Goal: Register for event/course

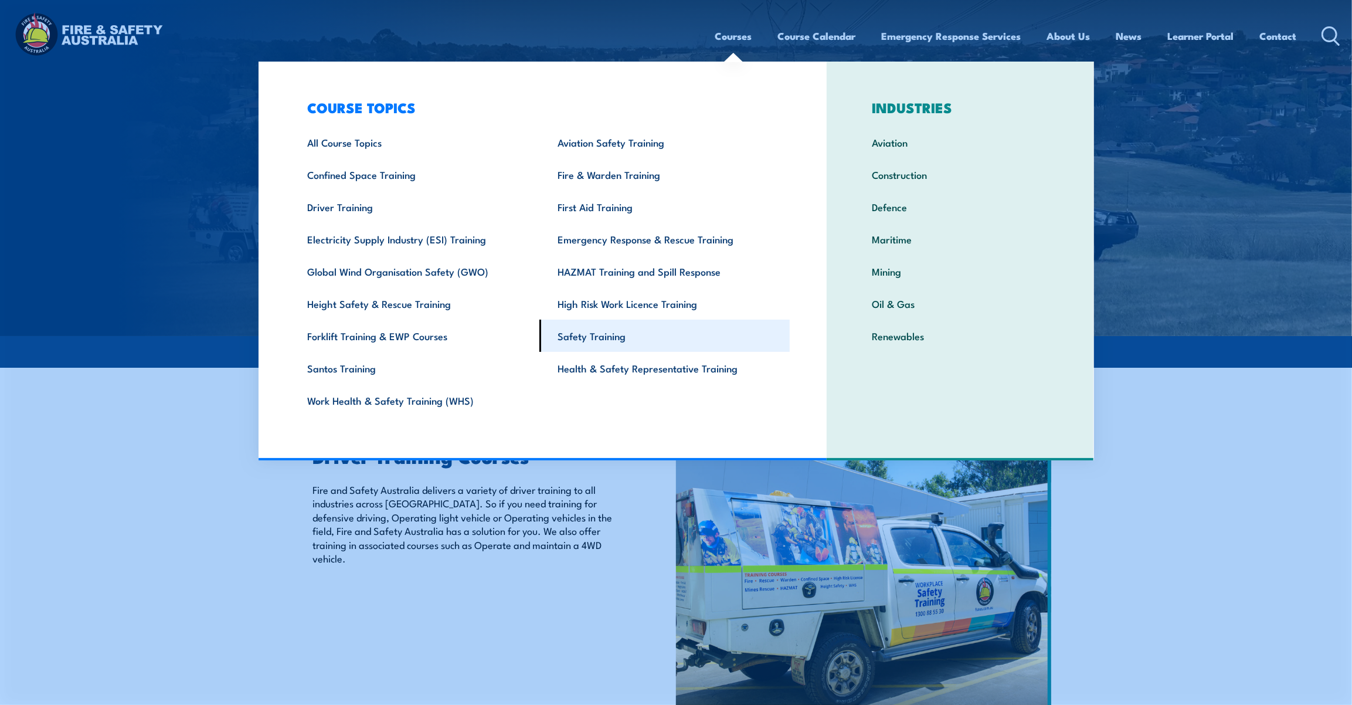
click at [575, 339] on link "Safety Training" at bounding box center [664, 335] width 250 height 32
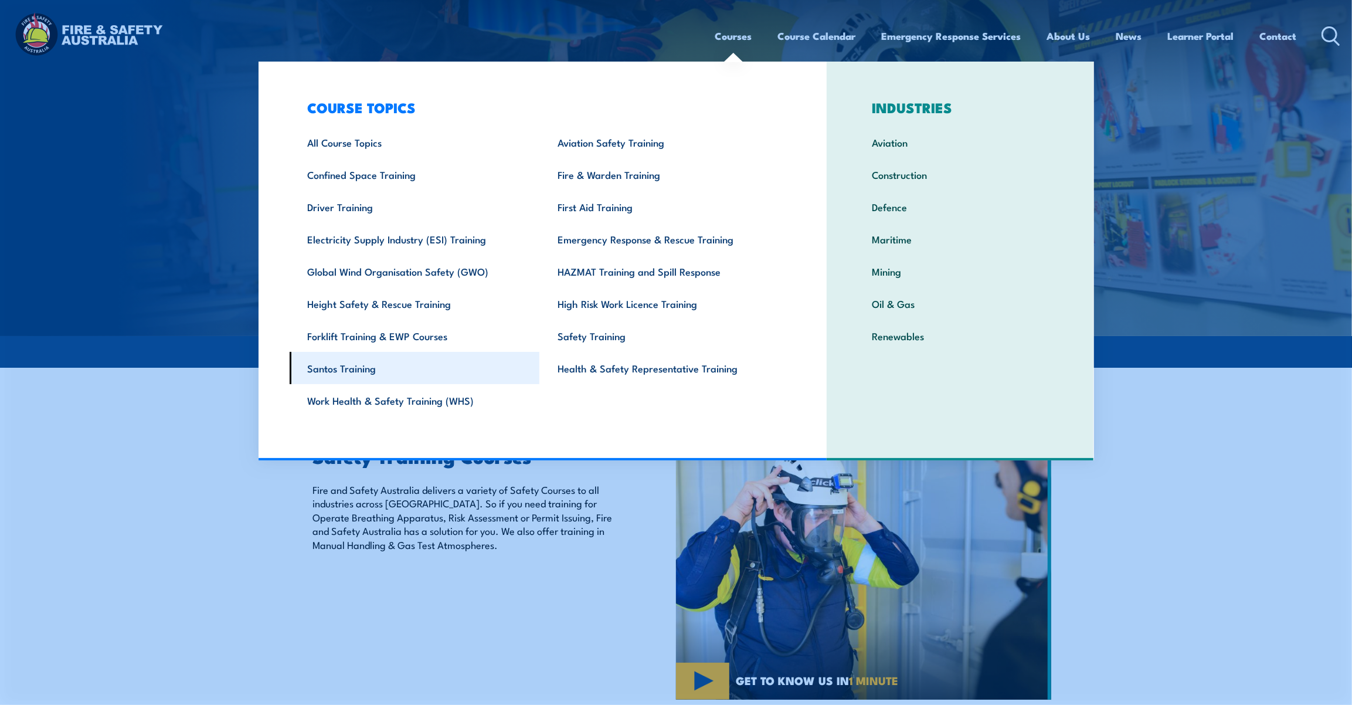
click at [348, 357] on link "Santos Training" at bounding box center [415, 368] width 250 height 32
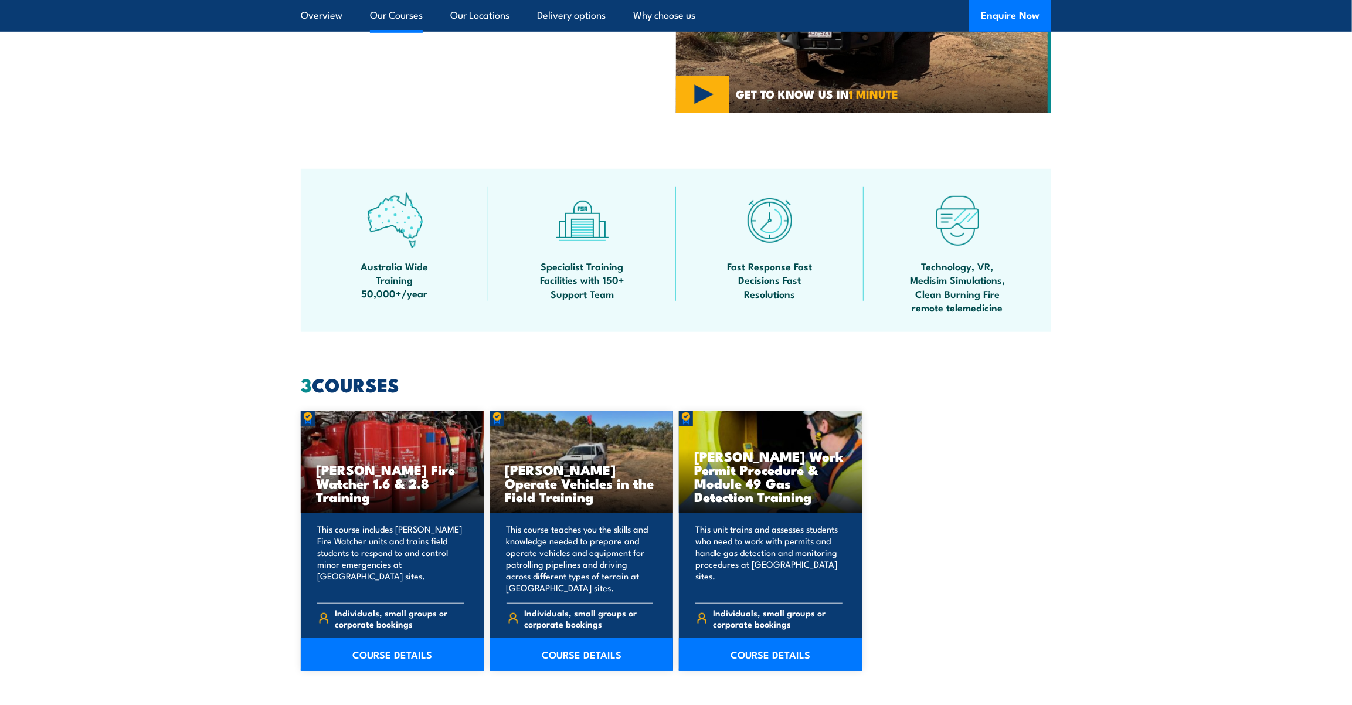
scroll to position [906, 0]
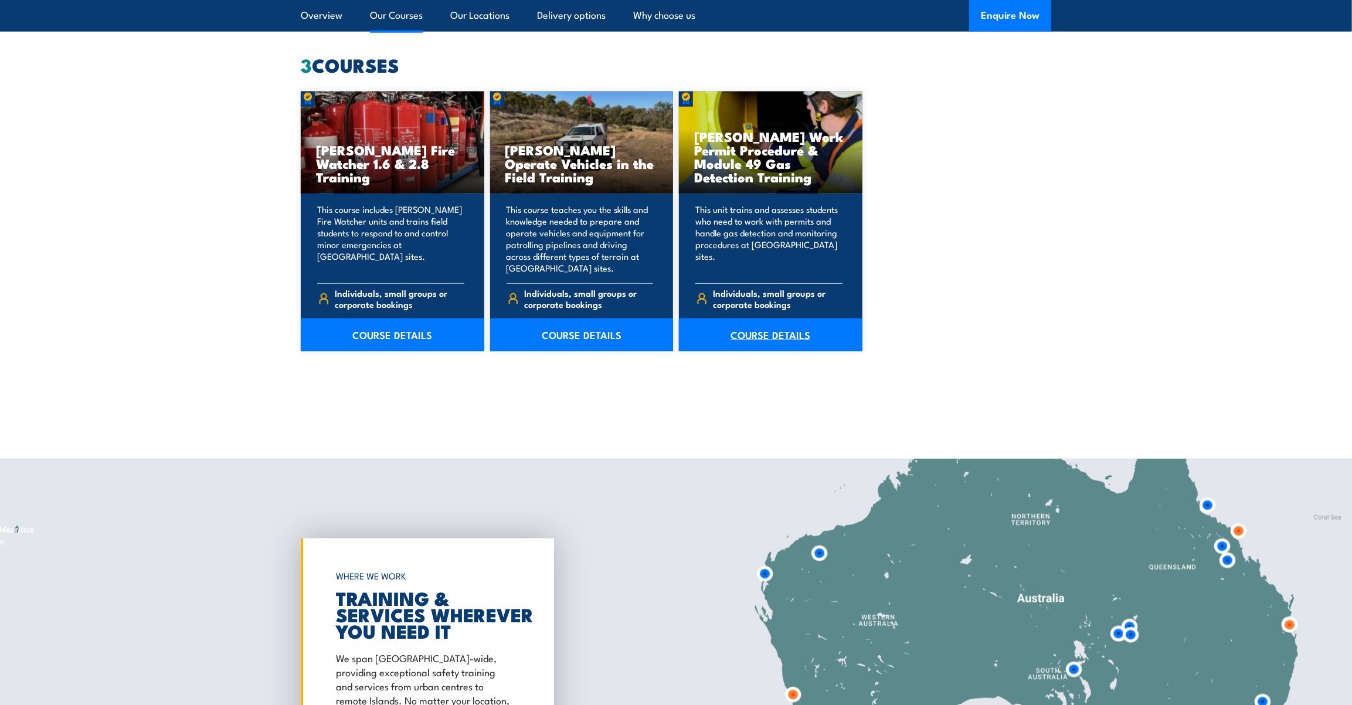
click at [791, 329] on link "COURSE DETAILS" at bounding box center [770, 334] width 183 height 33
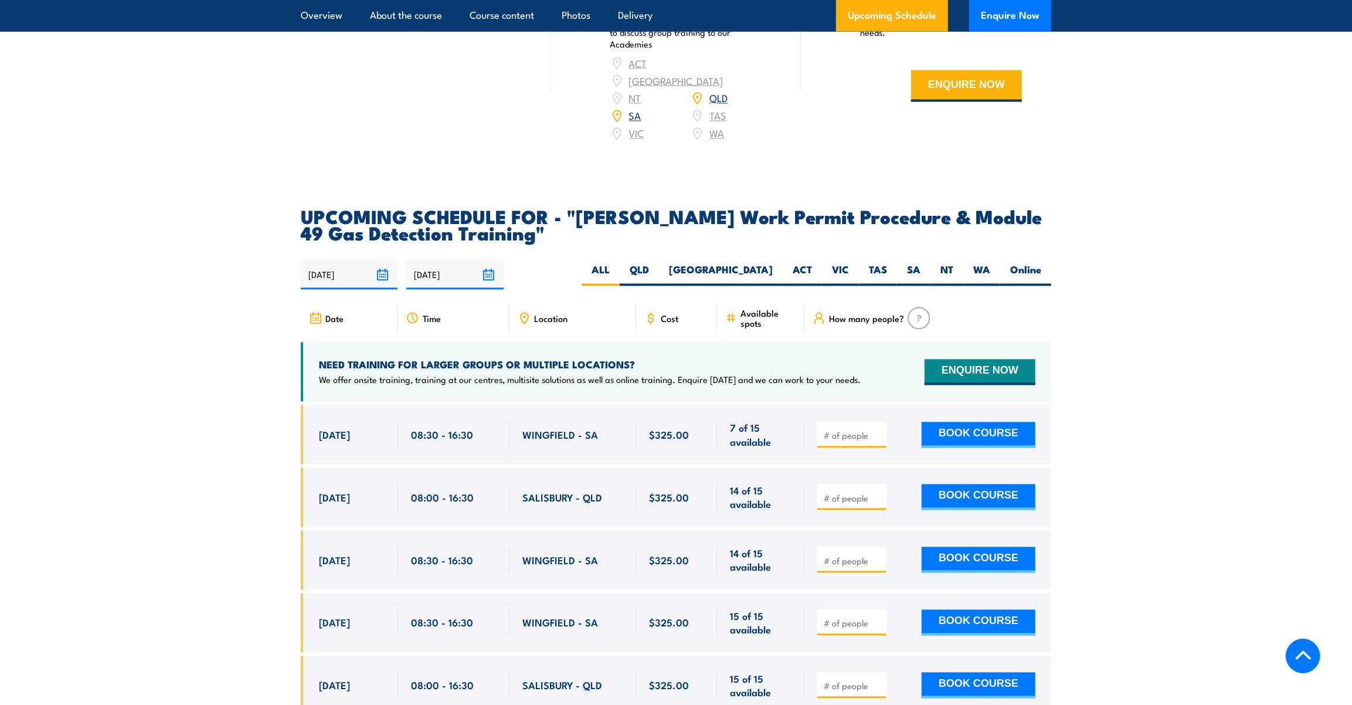
scroll to position [2025, 0]
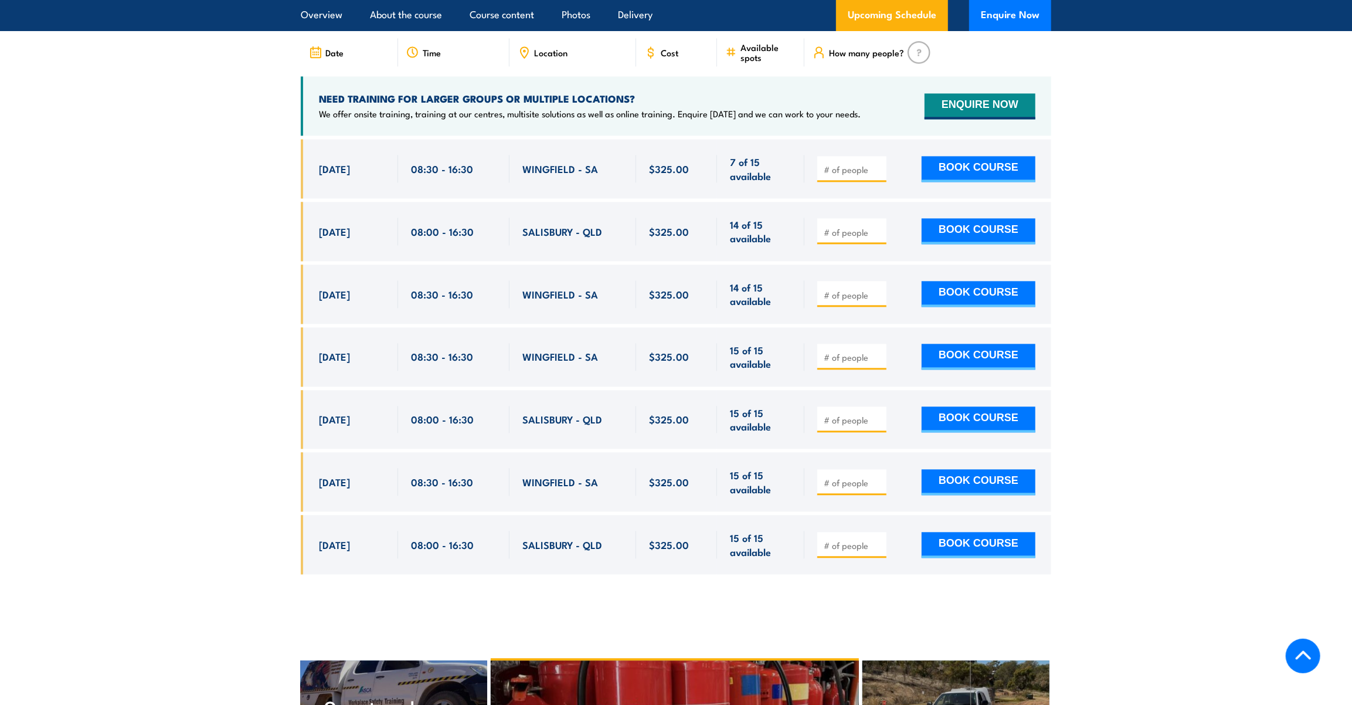
click at [846, 289] on input "number" at bounding box center [853, 295] width 59 height 12
type input "1"
click at [984, 281] on button "BOOK COURSE" at bounding box center [978, 294] width 114 height 26
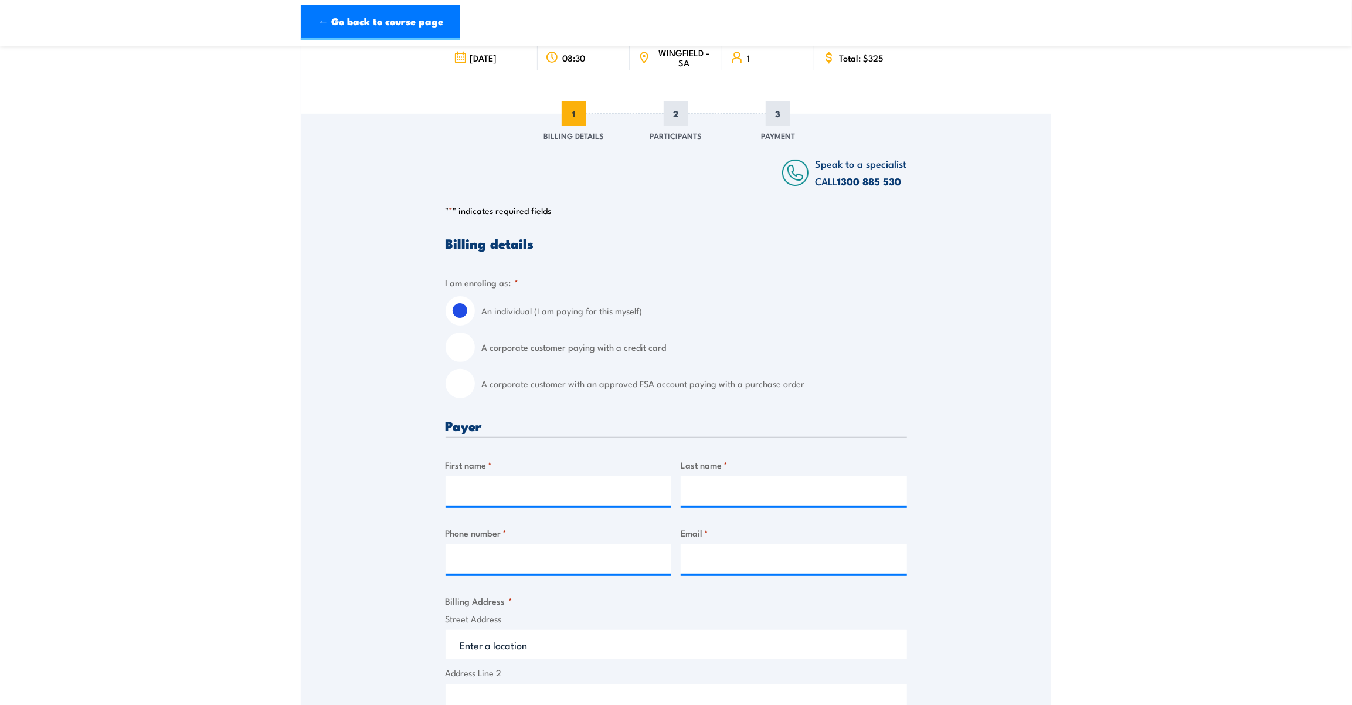
click at [515, 349] on label "A corporate customer paying with a credit card" at bounding box center [694, 346] width 425 height 29
click at [475, 349] on input "A corporate customer paying with a credit card" at bounding box center [459, 346] width 29 height 29
radio input "true"
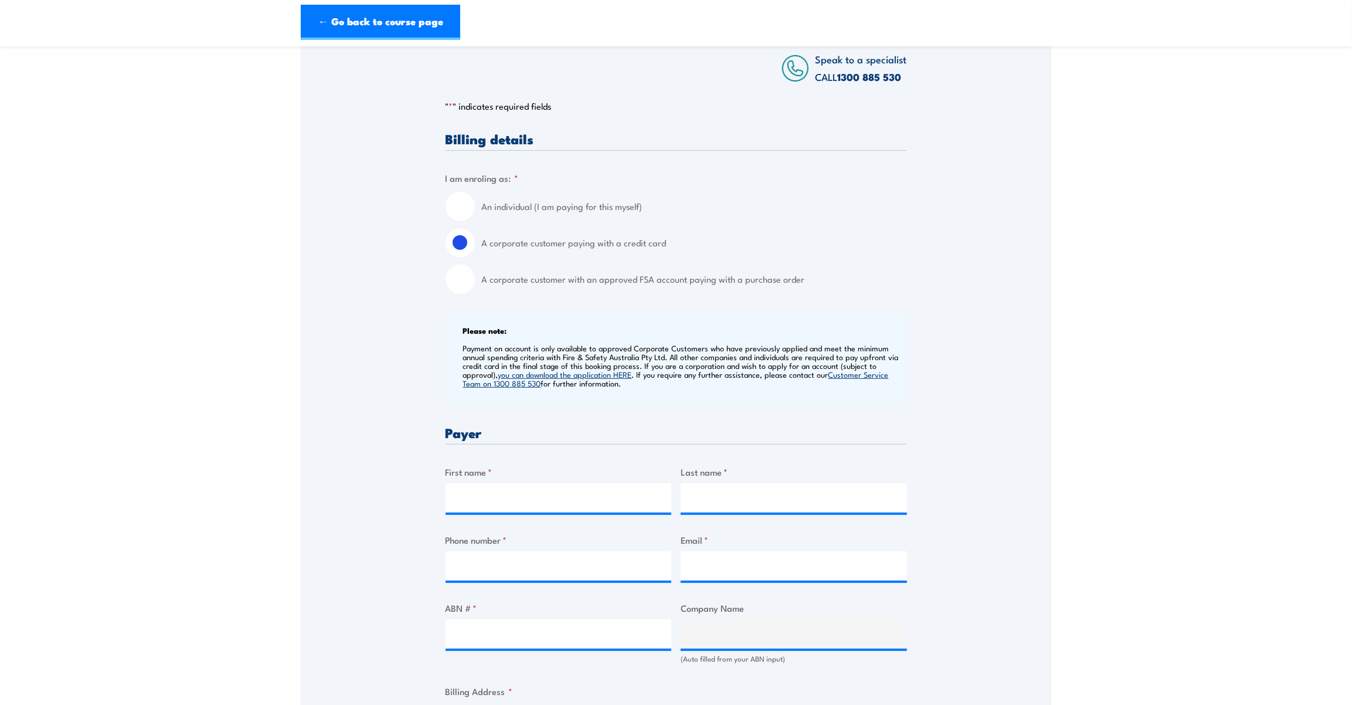
scroll to position [373, 0]
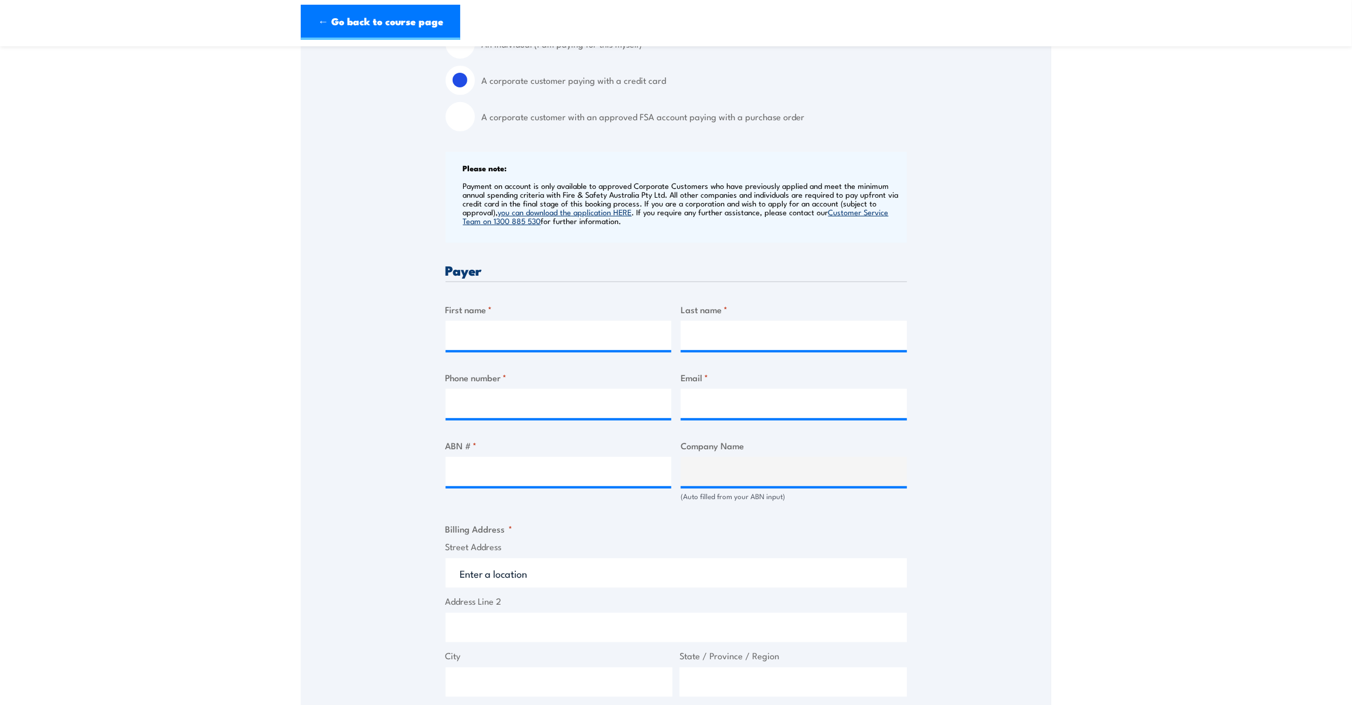
click at [511, 353] on div "Billing details I am enroling as: * An individual (I am paying for this myself)…" at bounding box center [675, 550] width 461 height 1161
click at [526, 336] on input "First name *" at bounding box center [558, 335] width 226 height 29
type input "Nicole"
type input "Chakr"
type input "0406922376"
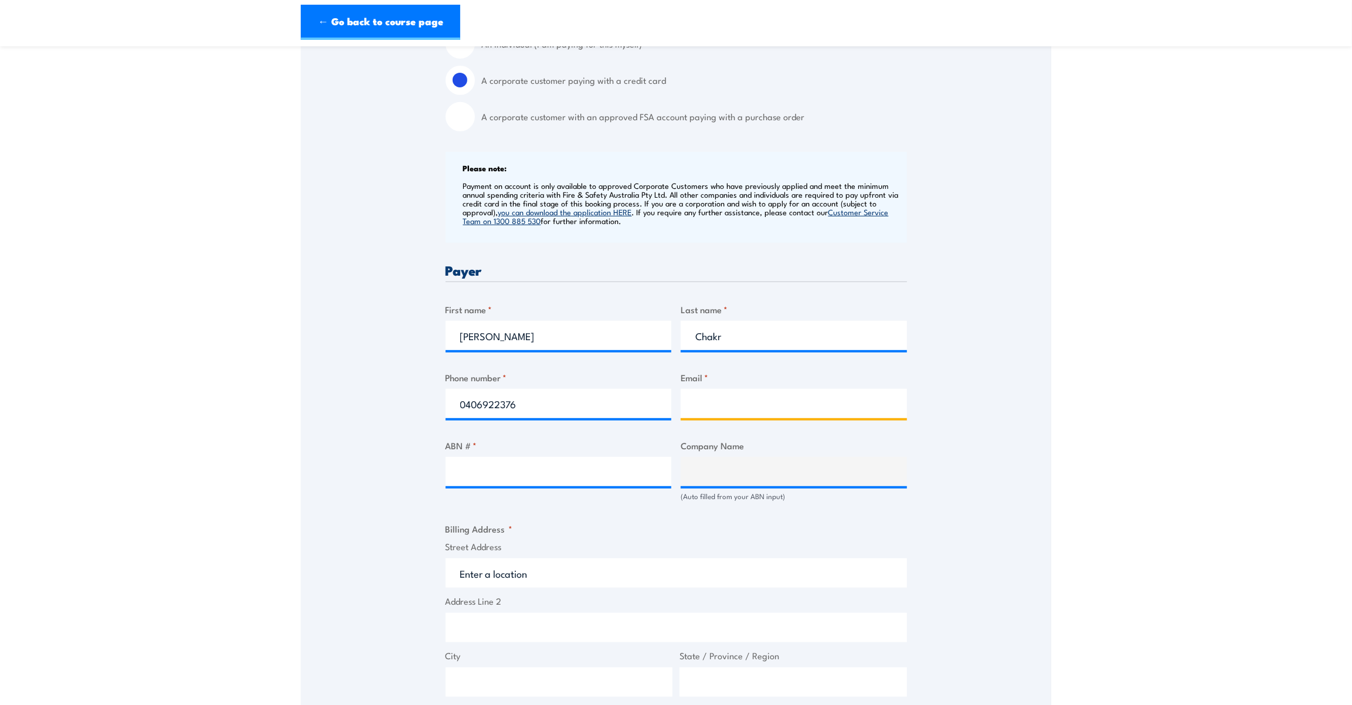
type input "nicole.chakr@globalec.com.au"
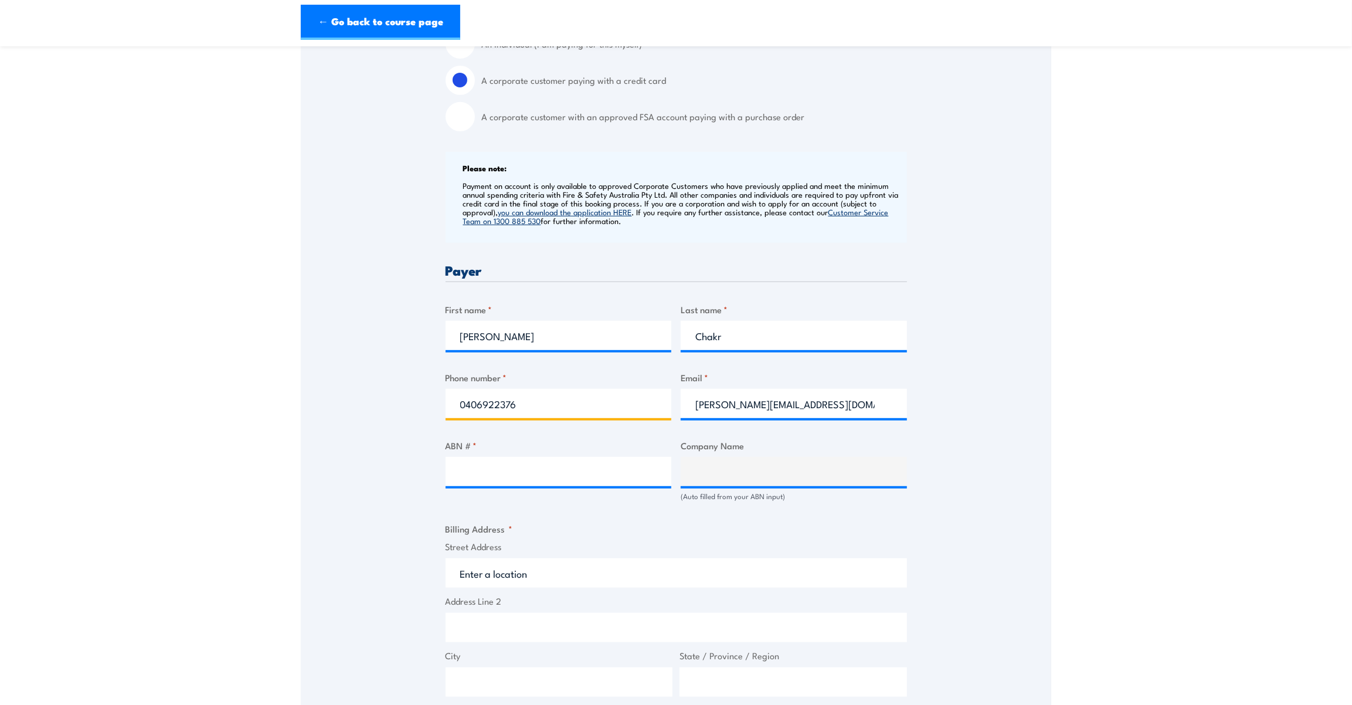
drag, startPoint x: 549, startPoint y: 407, endPoint x: 303, endPoint y: 390, distance: 246.2
click at [303, 390] on div "Speak to a specialist CALL 1300 885 530 CALL 1300 885 530 " * " indicates requi…" at bounding box center [676, 491] width 750 height 1288
click at [334, 413] on div "Speak to a specialist CALL 1300 885 530 CALL 1300 885 530 " * " indicates requi…" at bounding box center [676, 491] width 750 height 1288
click at [487, 475] on input "ABN # *" at bounding box center [558, 471] width 226 height 29
click at [509, 478] on input "ABN # *" at bounding box center [558, 471] width 226 height 29
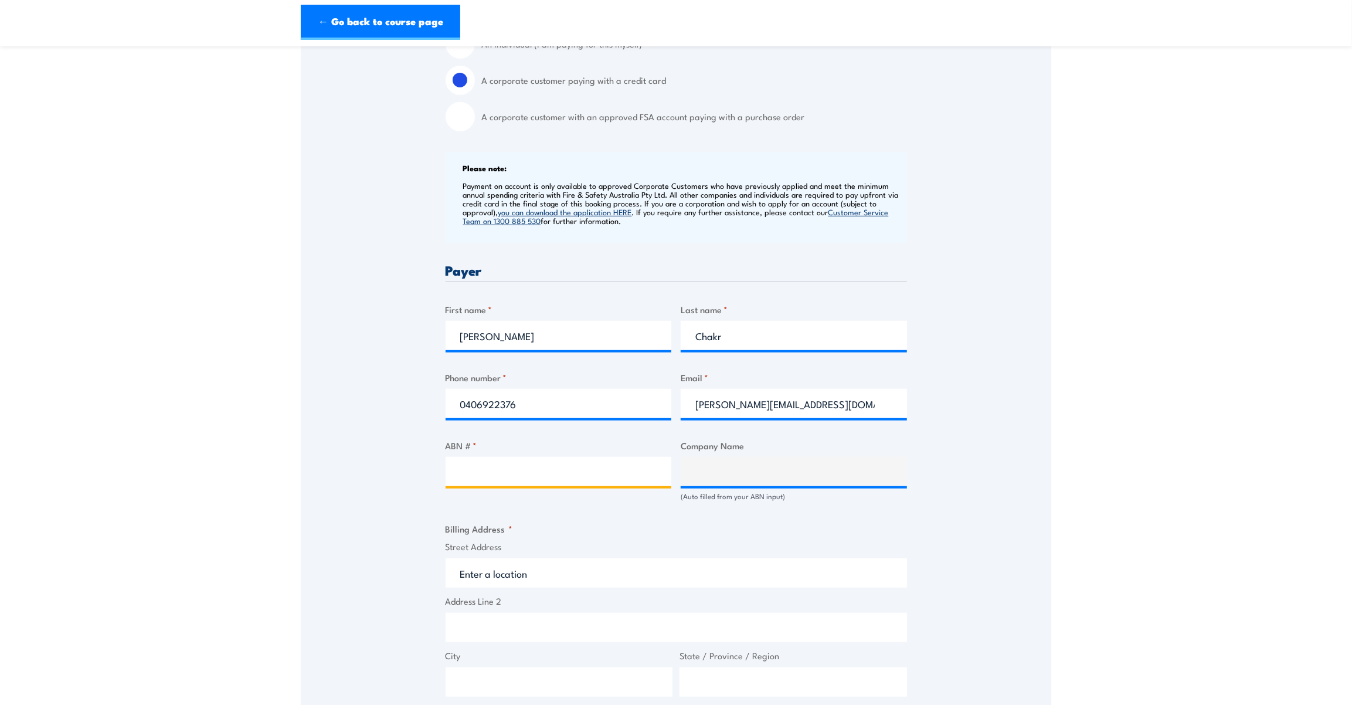
paste input "49 686 948 523"
type input "49 686 948 523"
type input "GLOBAL ELECTRICAL & INSTRUMENTATION PTY LTD"
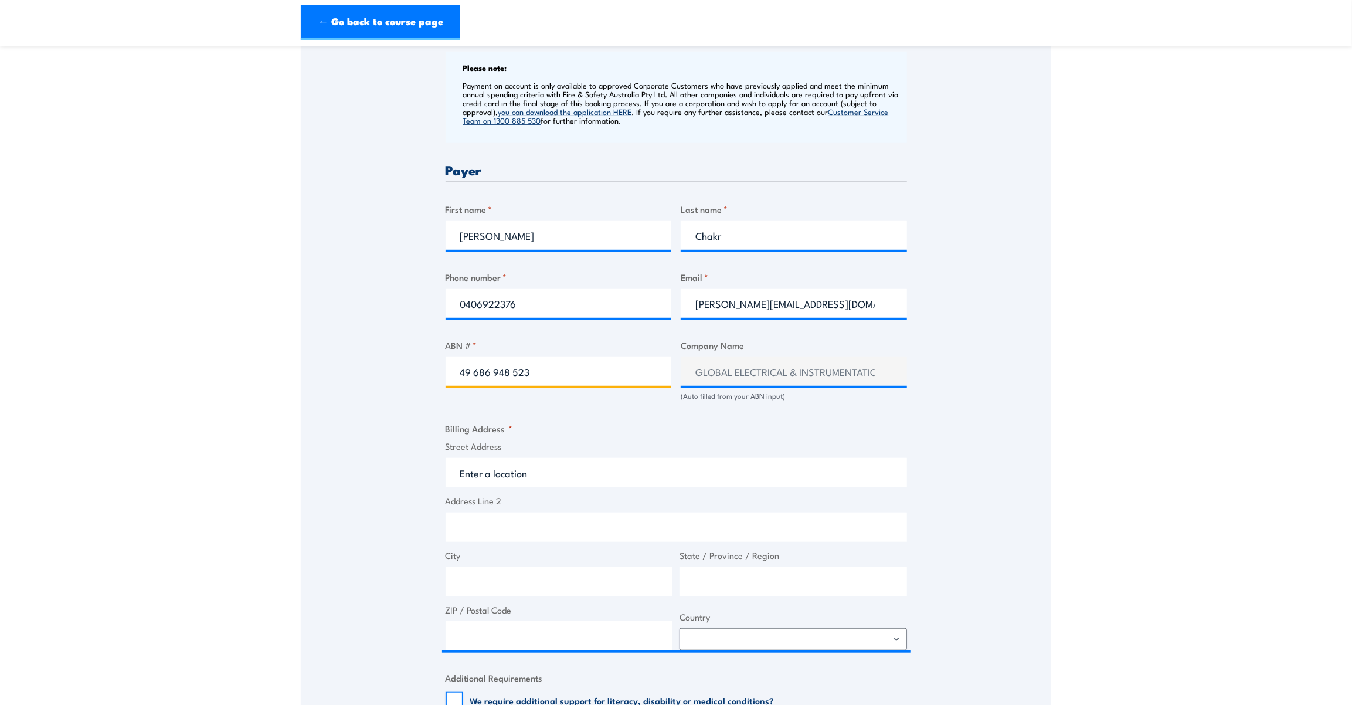
scroll to position [479, 0]
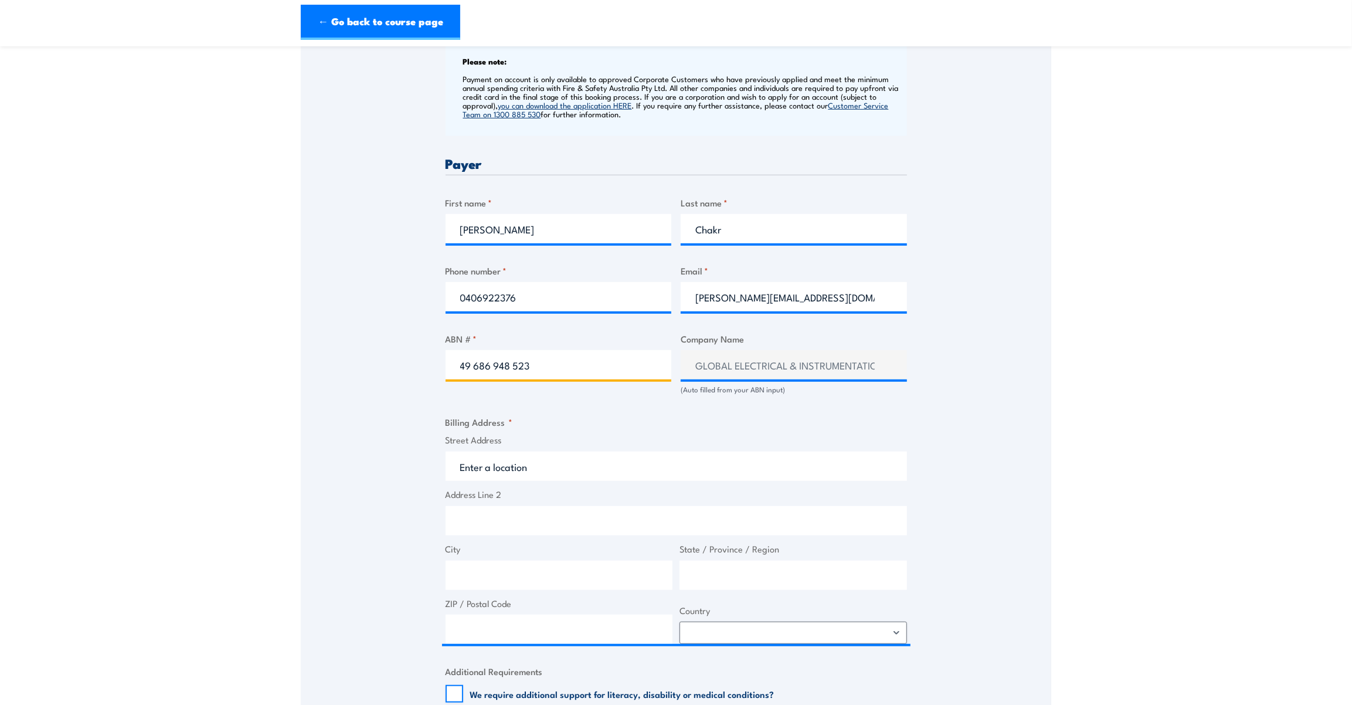
type input "49 686 948 523"
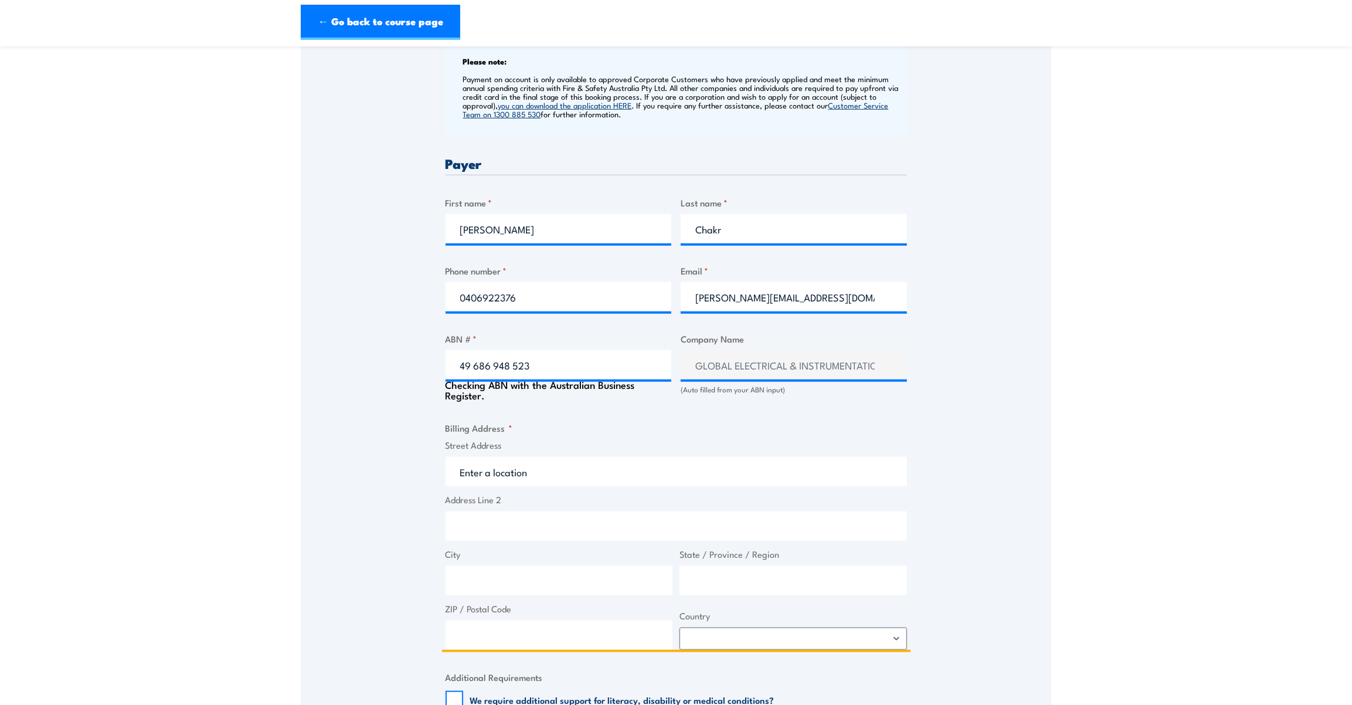
click at [573, 462] on input "Street Address" at bounding box center [675, 471] width 461 height 29
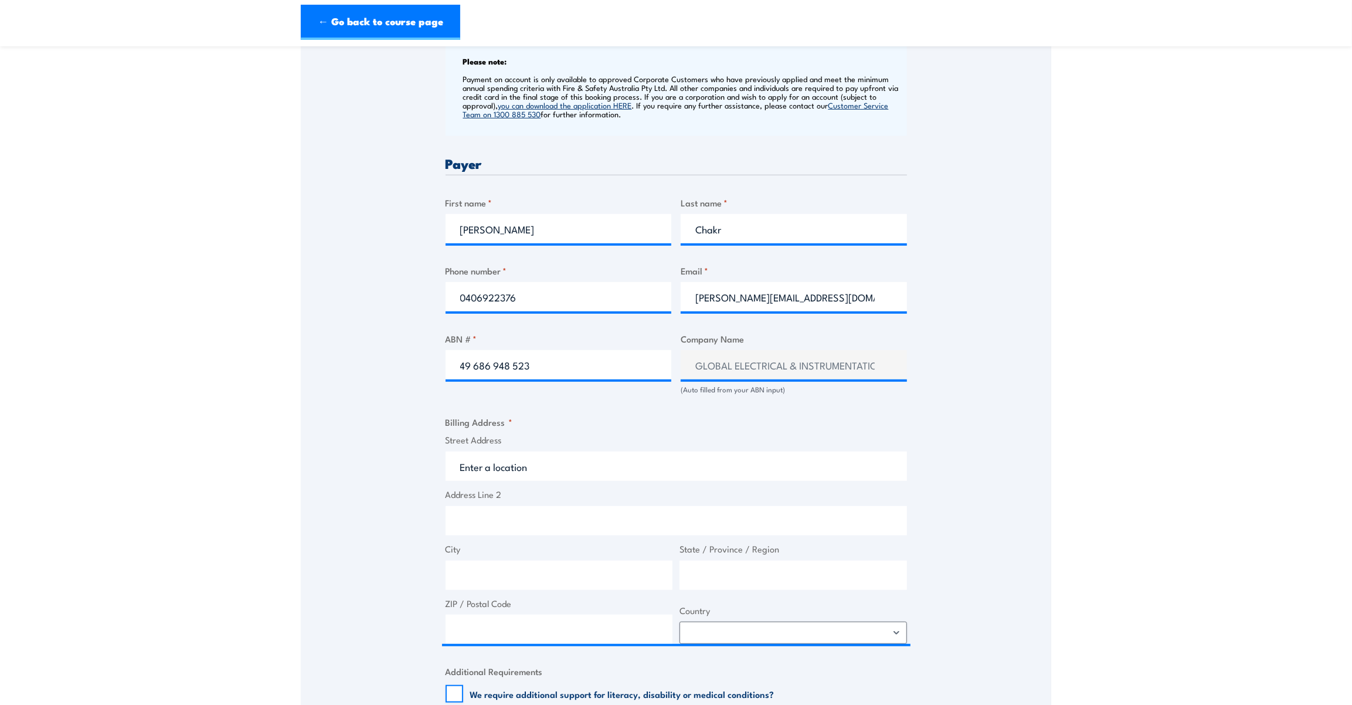
drag, startPoint x: 528, startPoint y: 211, endPoint x: 349, endPoint y: 209, distance: 179.4
click at [349, 209] on div "Speak to a specialist CALL 1300 885 530 CALL 1300 885 530 " * " indicates requi…" at bounding box center [676, 384] width 750 height 1288
click at [478, 234] on input "Nicole" at bounding box center [558, 228] width 226 height 29
drag, startPoint x: 504, startPoint y: 235, endPoint x: 380, endPoint y: 223, distance: 124.3
click at [380, 223] on div "Speak to a specialist CALL 1300 885 530 CALL 1300 885 530 " * " indicates requi…" at bounding box center [676, 384] width 750 height 1288
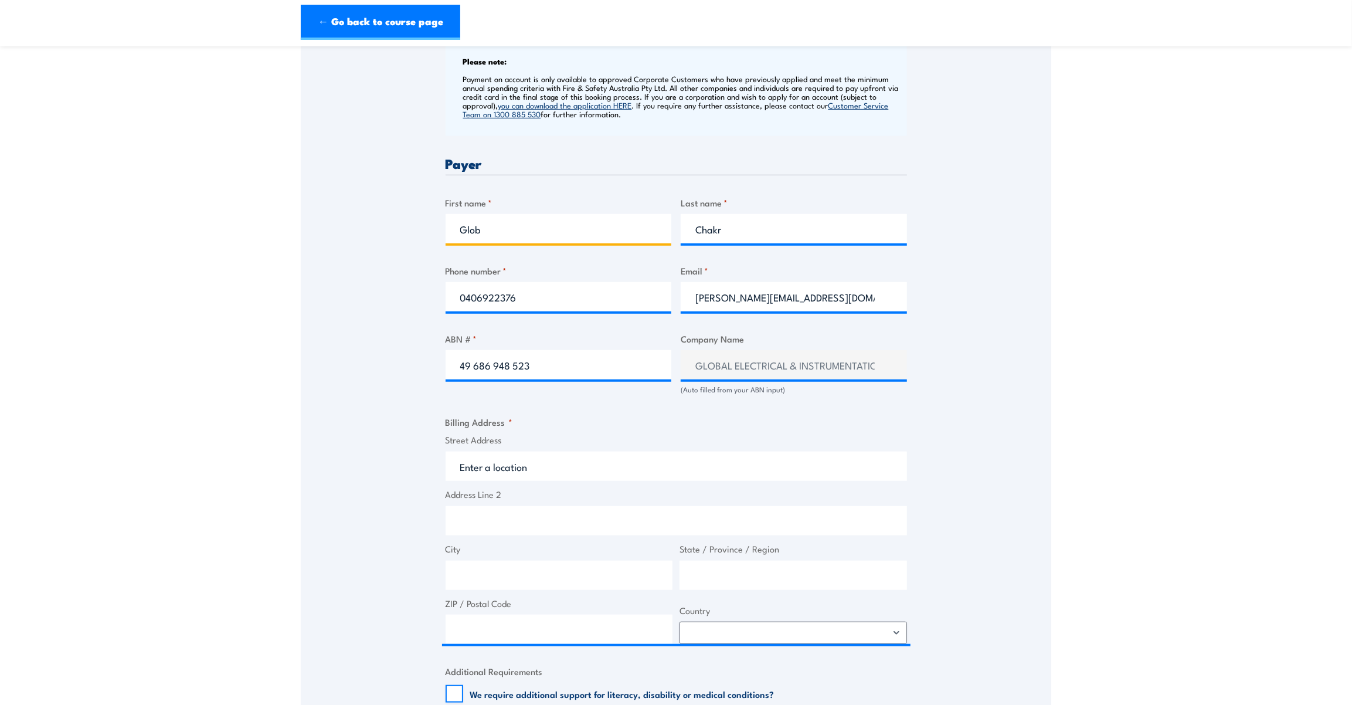
type input "Global"
click at [729, 232] on input "Chakr" at bounding box center [794, 228] width 226 height 29
type input "Electrical & Instrumentation Pty Ltd"
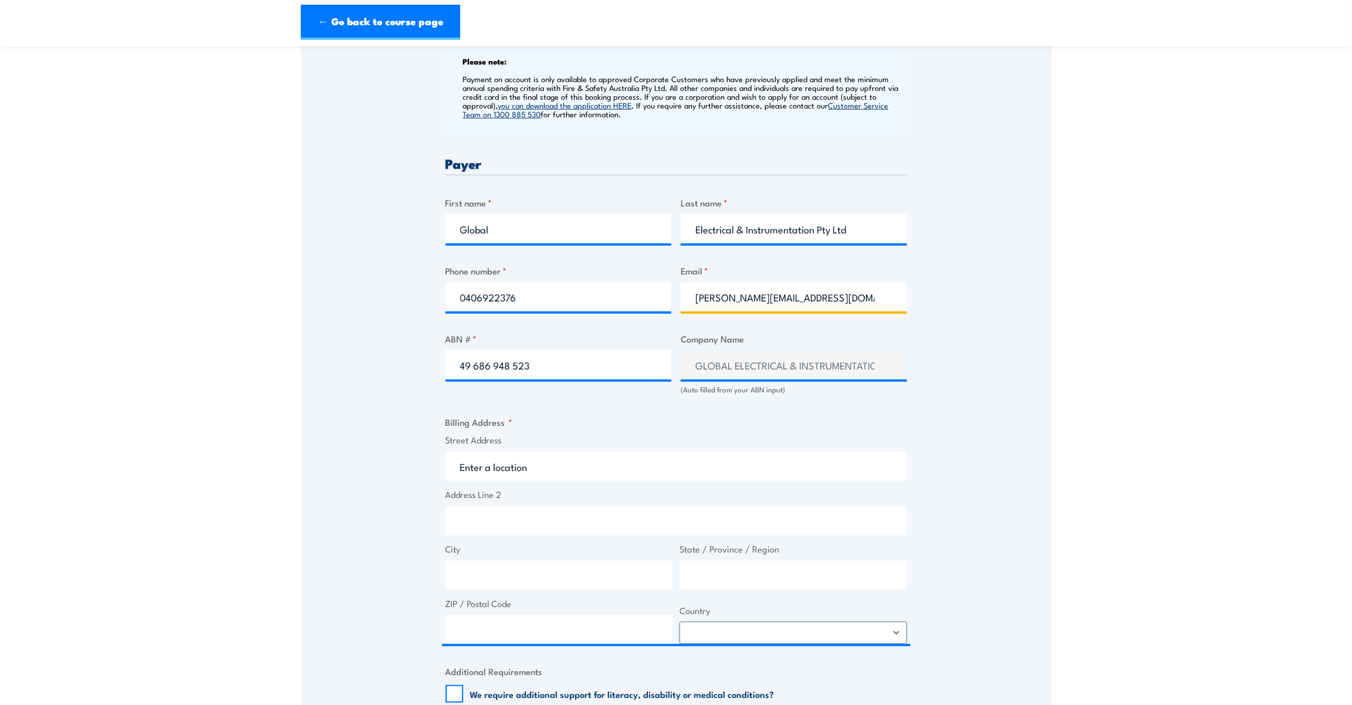
drag, startPoint x: 852, startPoint y: 308, endPoint x: 811, endPoint y: 302, distance: 41.4
click at [811, 302] on input "nicole.chakr@globalec.com.au" at bounding box center [794, 296] width 226 height 29
drag, startPoint x: 746, startPoint y: 297, endPoint x: 681, endPoint y: 291, distance: 65.3
click at [681, 291] on input "nicole.chakr@globalec.com.au" at bounding box center [794, 296] width 226 height 29
type input "training.coordinator@globalec.com.au"
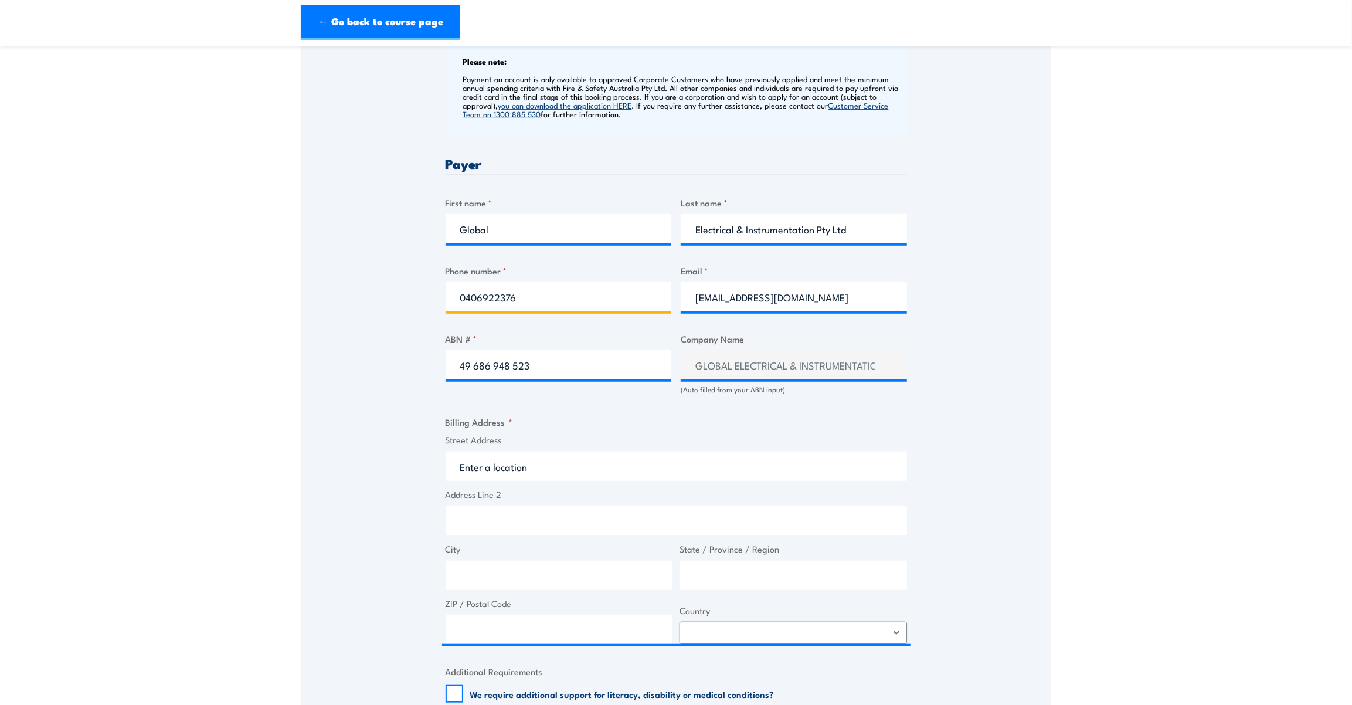
drag, startPoint x: 570, startPoint y: 286, endPoint x: 193, endPoint y: 285, distance: 376.9
click at [193, 285] on section "Santos Work Permit Procedure & Module 49 Gas Detection Training 31 October 2025…" at bounding box center [676, 345] width 1352 height 1532
click at [515, 302] on input "Phone number *" at bounding box center [558, 296] width 226 height 29
paste input "49 686 948 523"
type input "49 686 948 523"
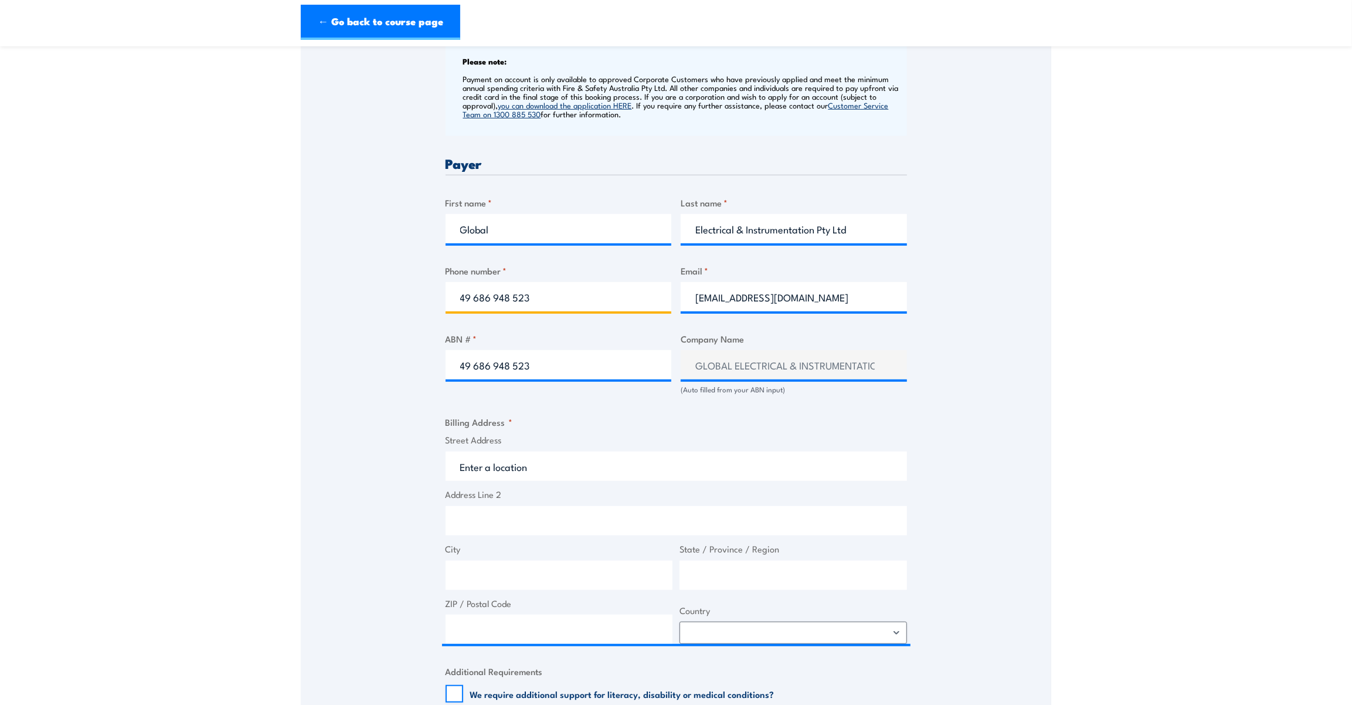
drag, startPoint x: 542, startPoint y: 308, endPoint x: 423, endPoint y: 291, distance: 119.7
click at [423, 291] on div "Speak to a specialist CALL 1300 885 530 CALL 1300 885 530 " * " indicates requi…" at bounding box center [676, 384] width 750 height 1288
type input "0741621692"
click at [324, 353] on div "Speak to a specialist CALL 1300 885 530 CALL 1300 885 530 " * " indicates requi…" at bounding box center [676, 384] width 750 height 1288
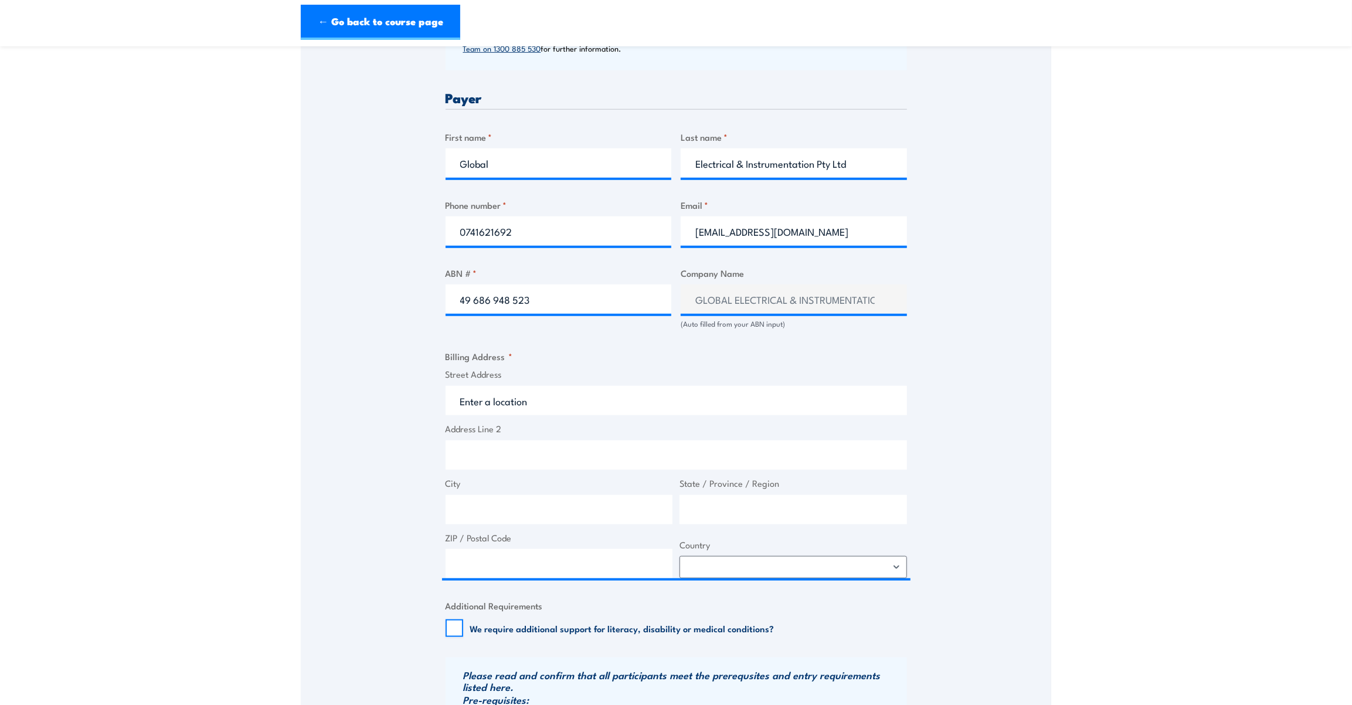
scroll to position [639, 0]
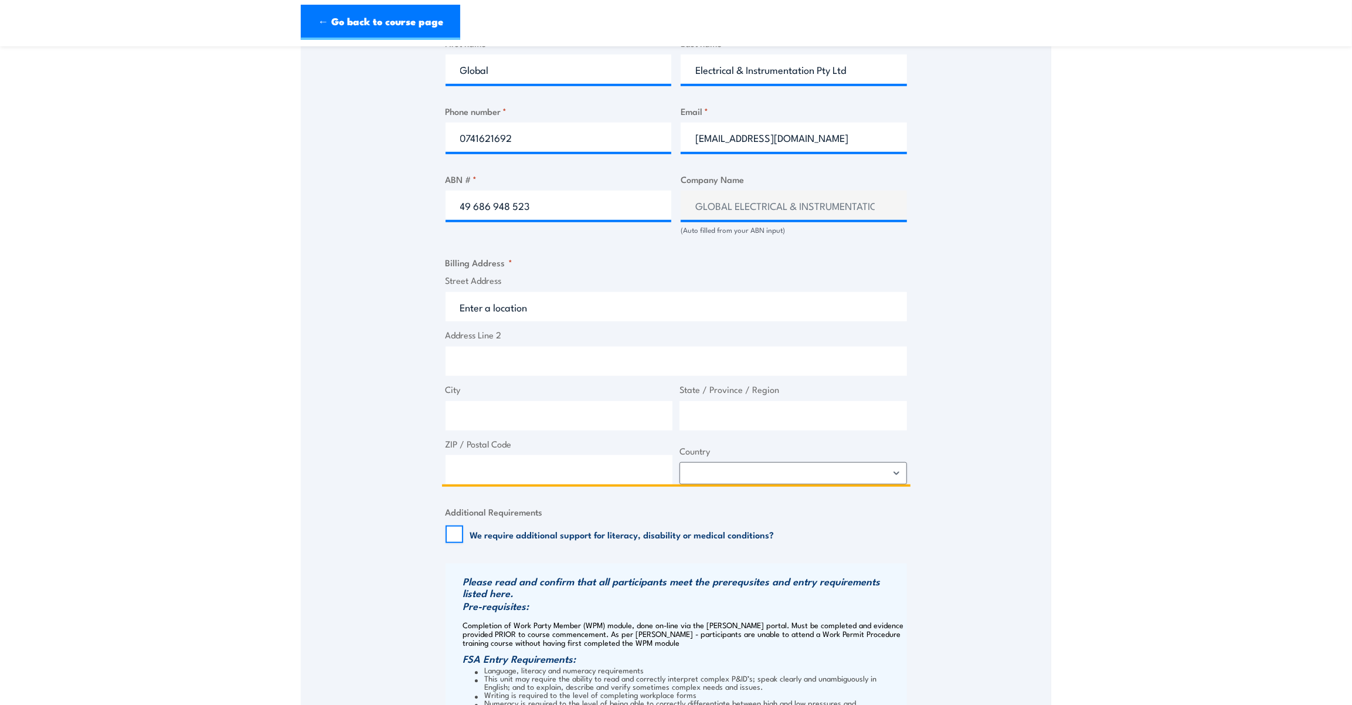
click at [523, 302] on input "Street Address" at bounding box center [675, 306] width 461 height 29
type input "193 N Quay"
type input "Brisbane City"
type input "Queensland"
type input "4000"
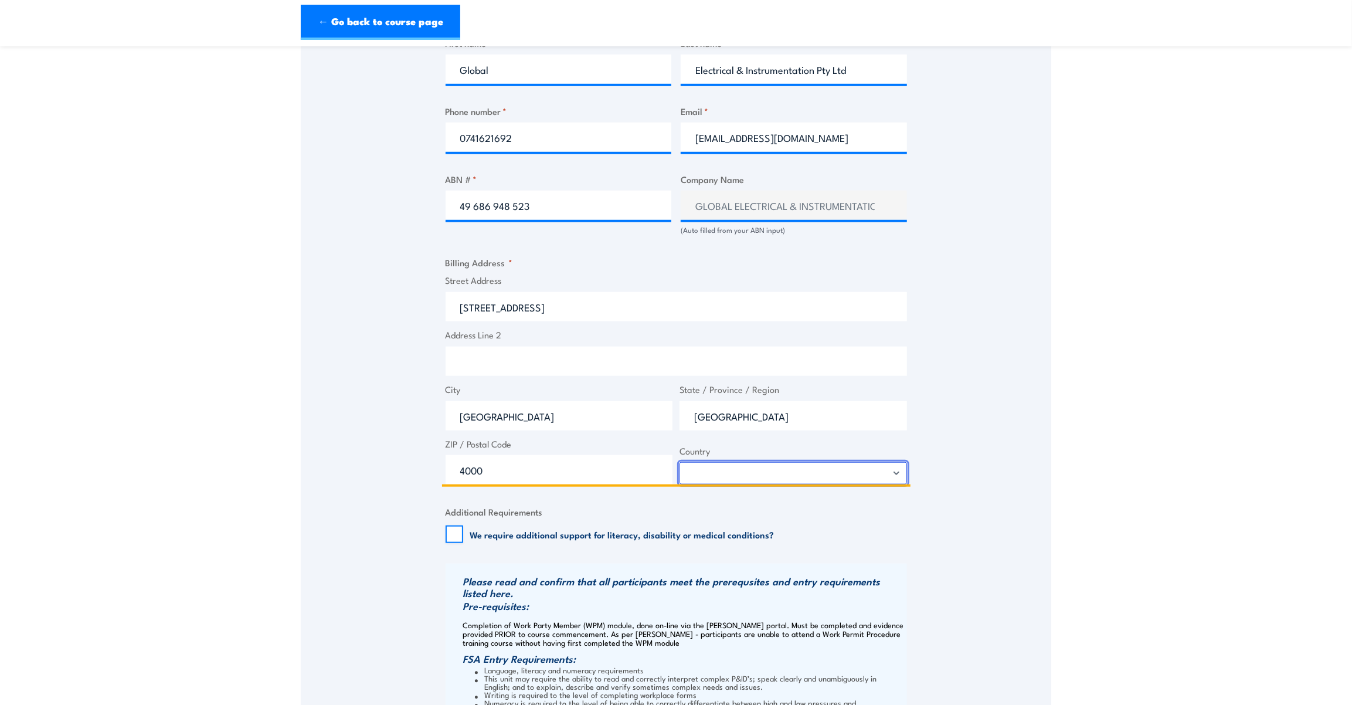
select select "Australia"
click at [972, 404] on div "Speak to a specialist CALL 1300 885 530 CALL 1300 885 530 " * " indicates requi…" at bounding box center [676, 225] width 750 height 1288
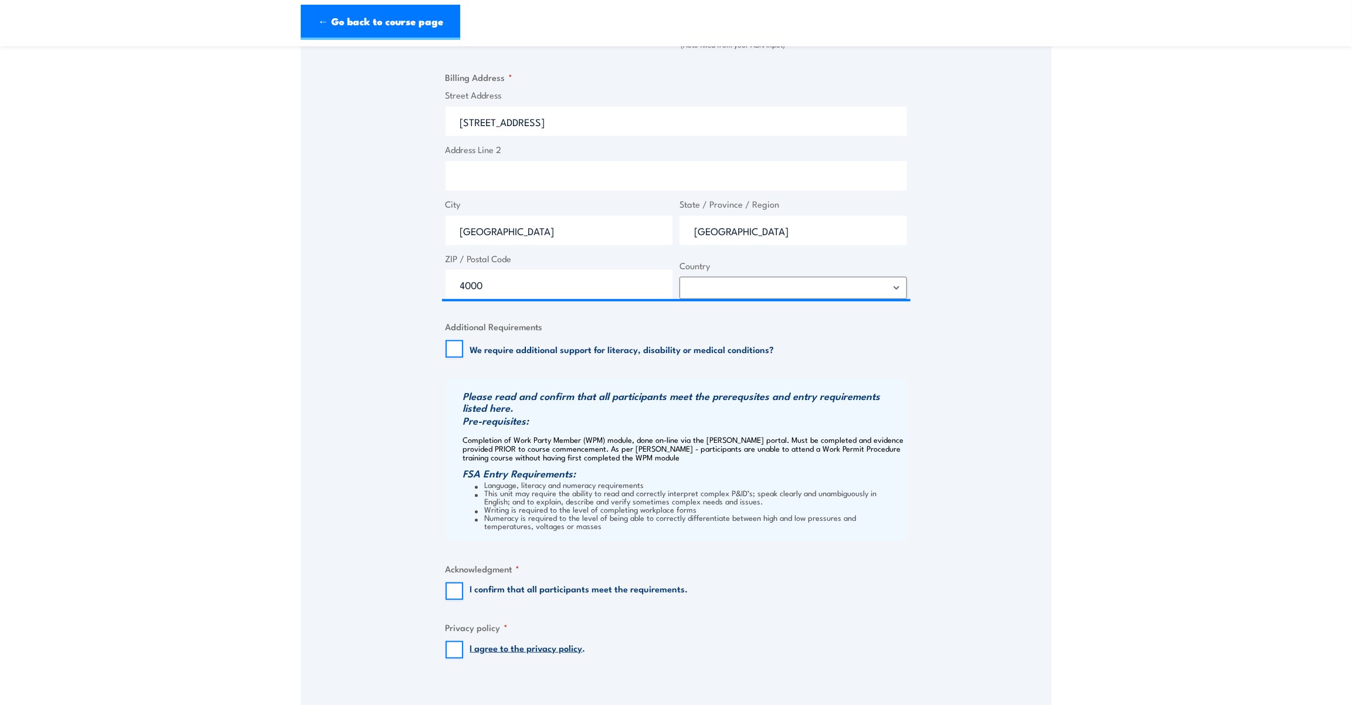
scroll to position [906, 0]
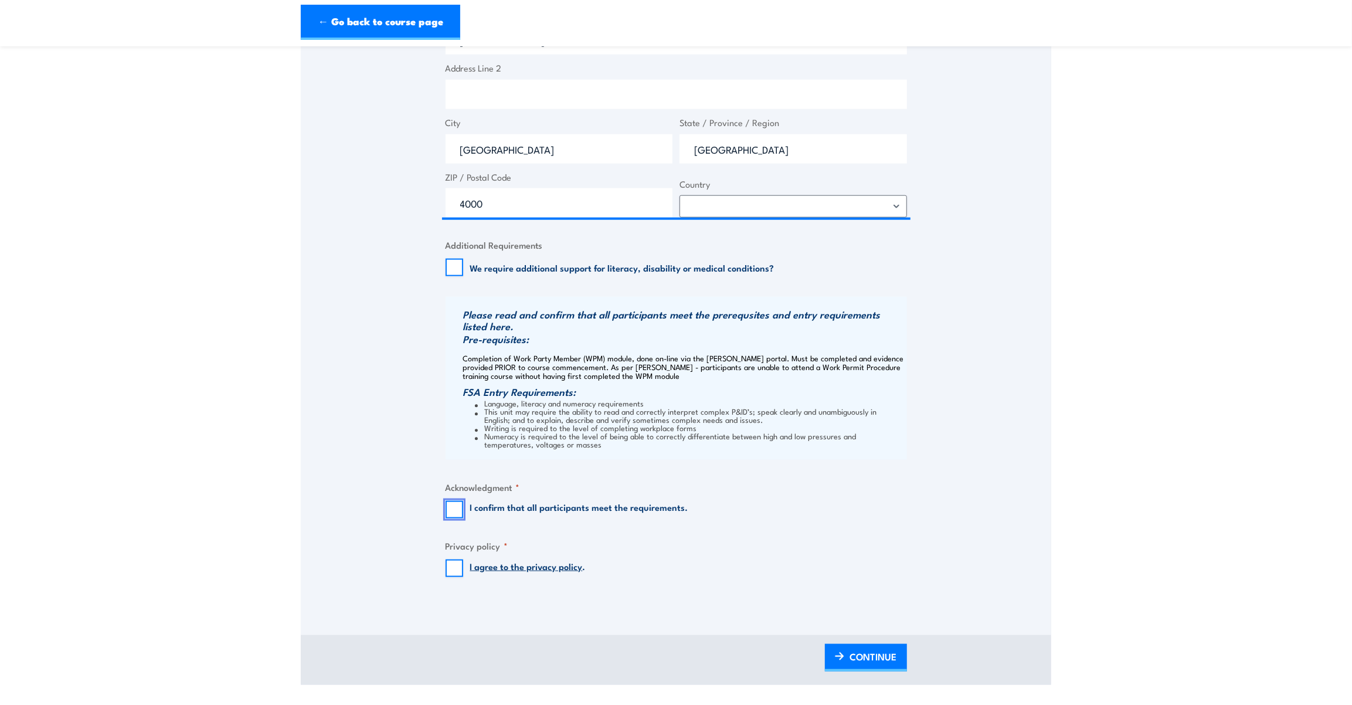
click at [462, 508] on input "I confirm that all participants meet the requirements." at bounding box center [454, 510] width 18 height 18
checkbox input "true"
click at [458, 577] on div "Billing details I am enroling as: * An individual (I am paying for this myself)…" at bounding box center [675, 17] width 461 height 1161
click at [454, 566] on input "I agree to the privacy policy ." at bounding box center [454, 568] width 18 height 18
checkbox input "true"
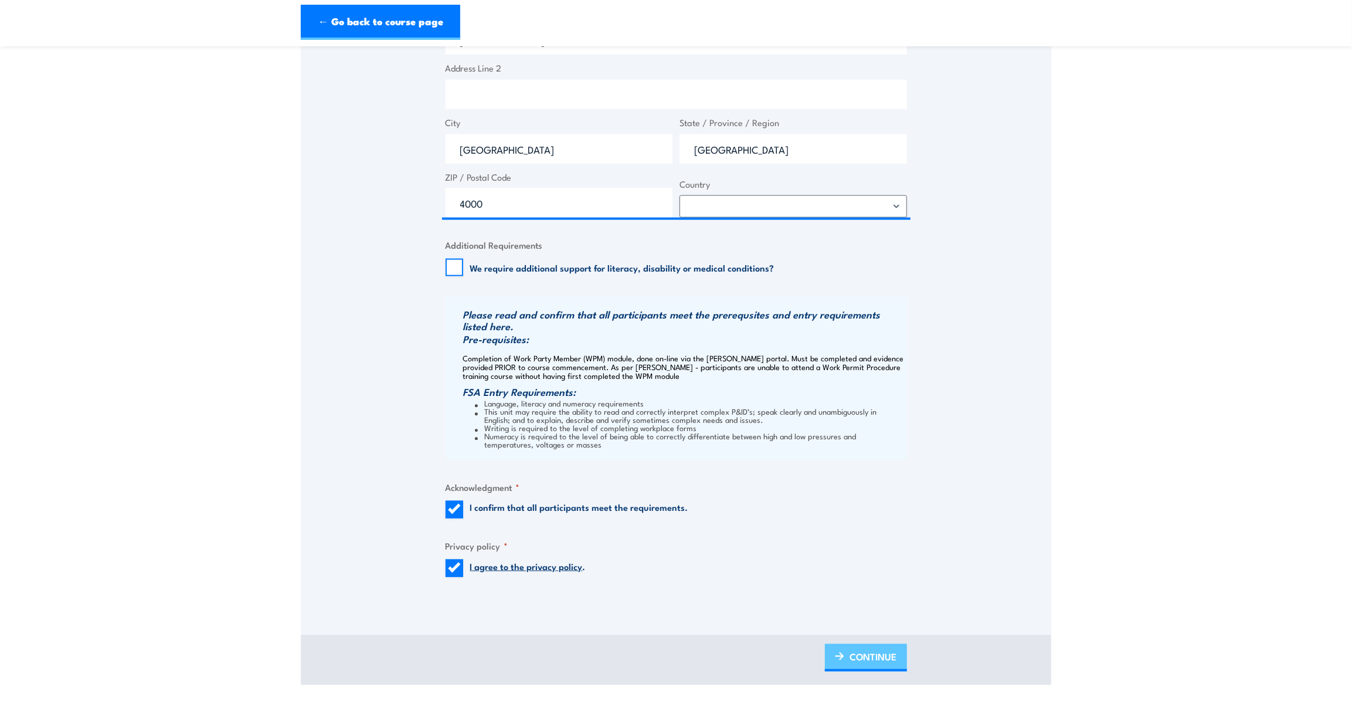
click at [855, 664] on span "CONTINUE" at bounding box center [873, 656] width 47 height 31
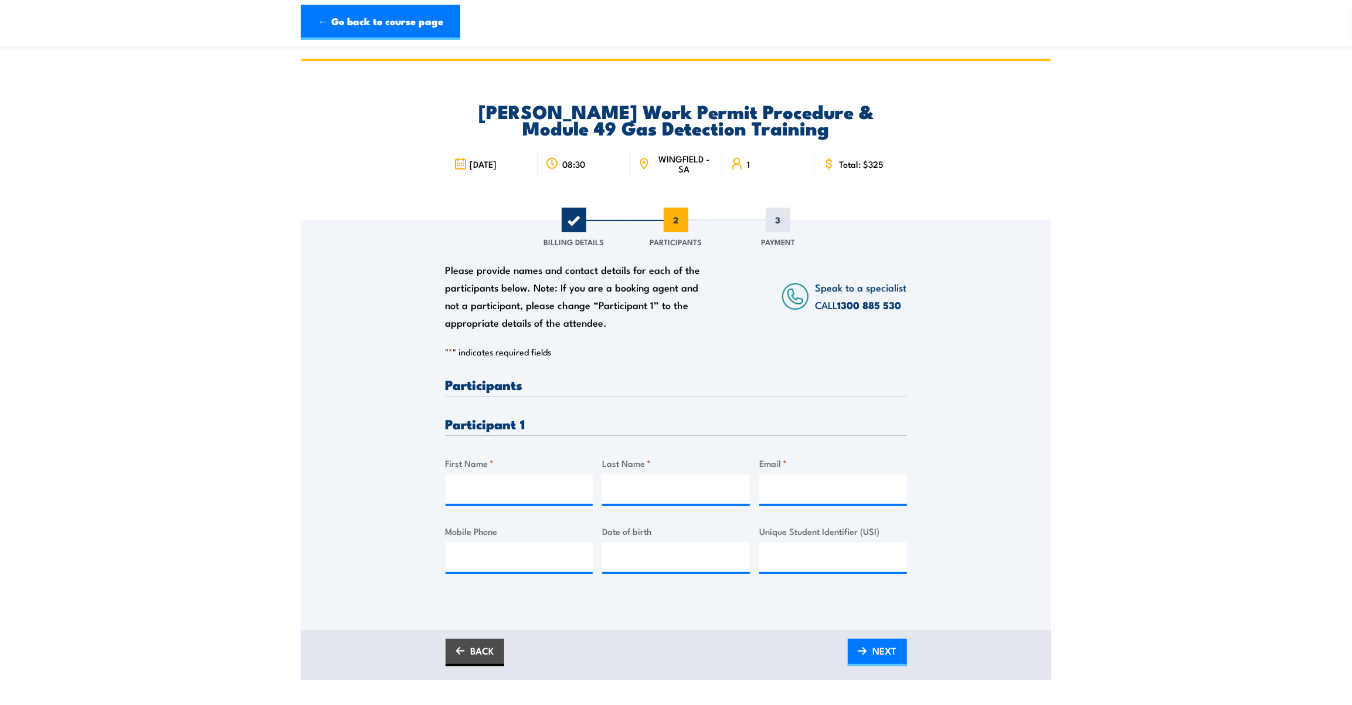
scroll to position [53, 0]
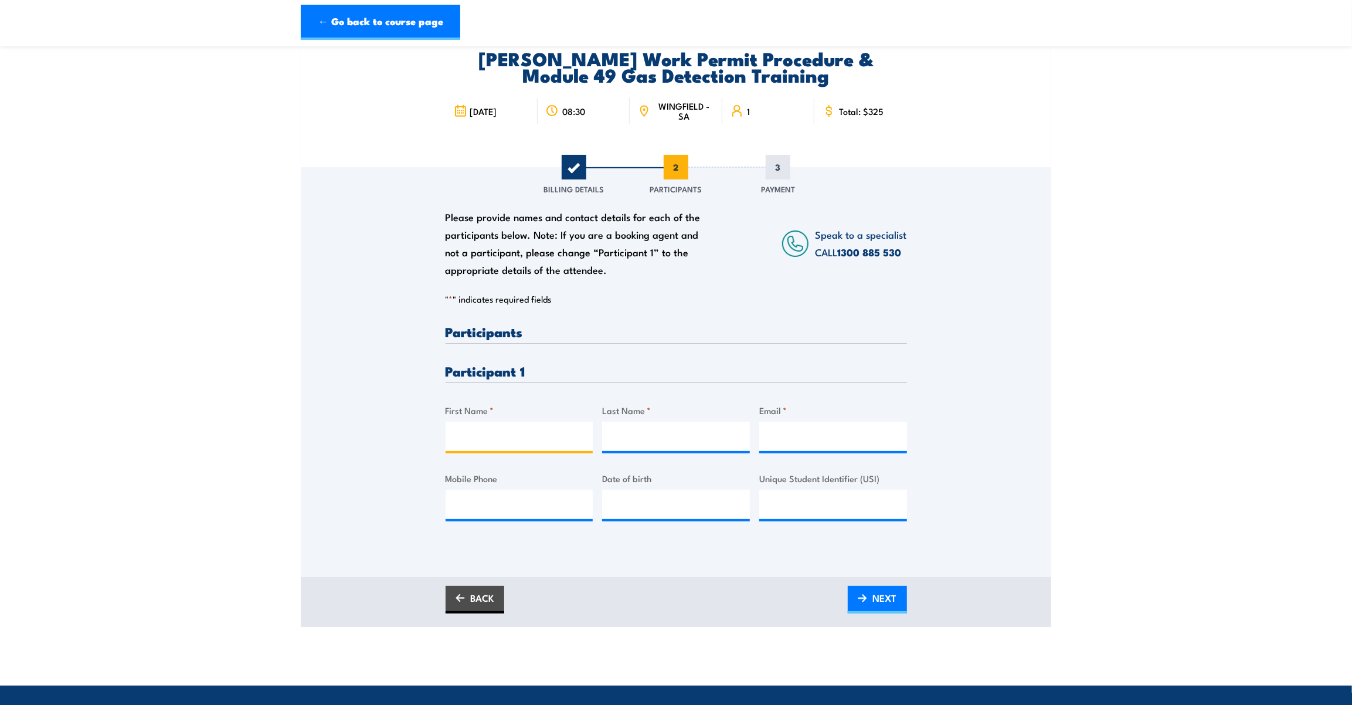
click at [477, 434] on input "First Name *" at bounding box center [519, 435] width 148 height 29
type input "Heath"
type input "Bone"
type input "heathbone@hotmail.com"
type input "0439344612"
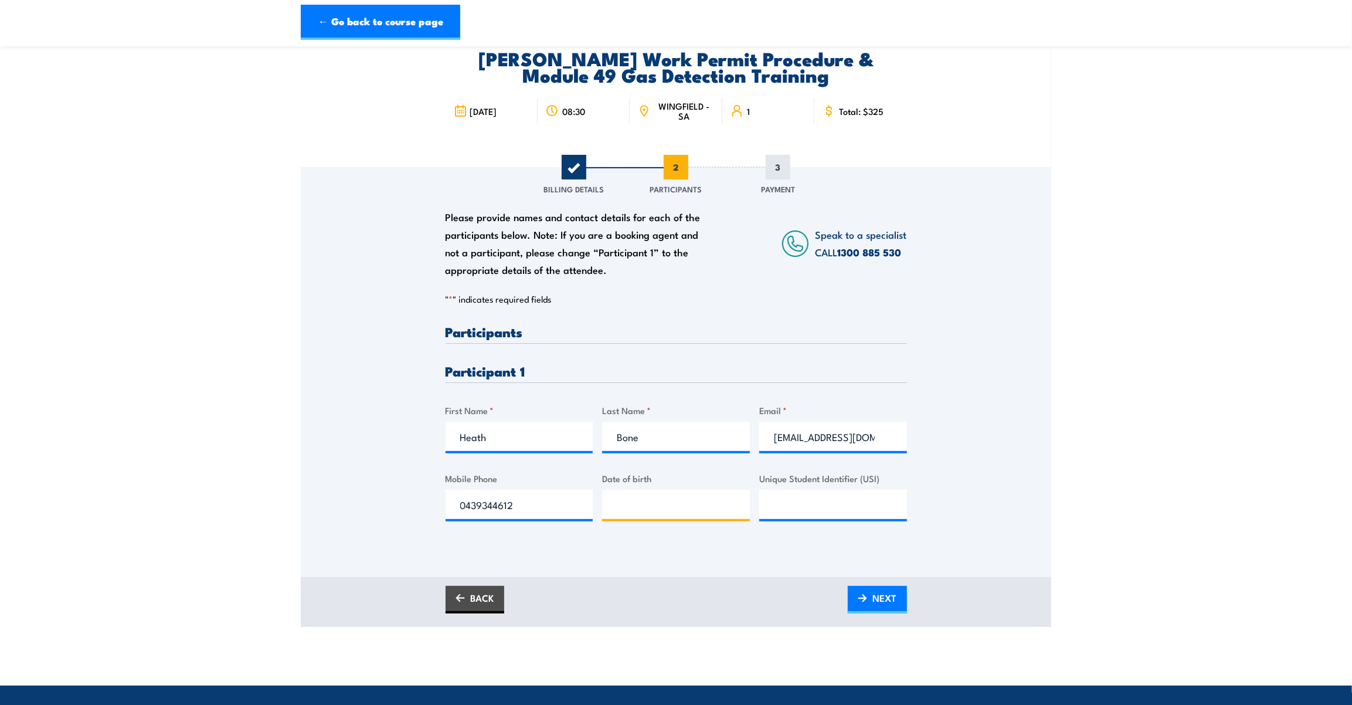
type input "__/__/____"
click at [681, 509] on input "__/__/____" at bounding box center [676, 503] width 148 height 29
click at [846, 511] on input "Unique Student Identifier (USI)" at bounding box center [833, 503] width 148 height 29
paste input "774RCQHZ69"
click at [768, 507] on input "774RCQHZ69" at bounding box center [833, 503] width 148 height 29
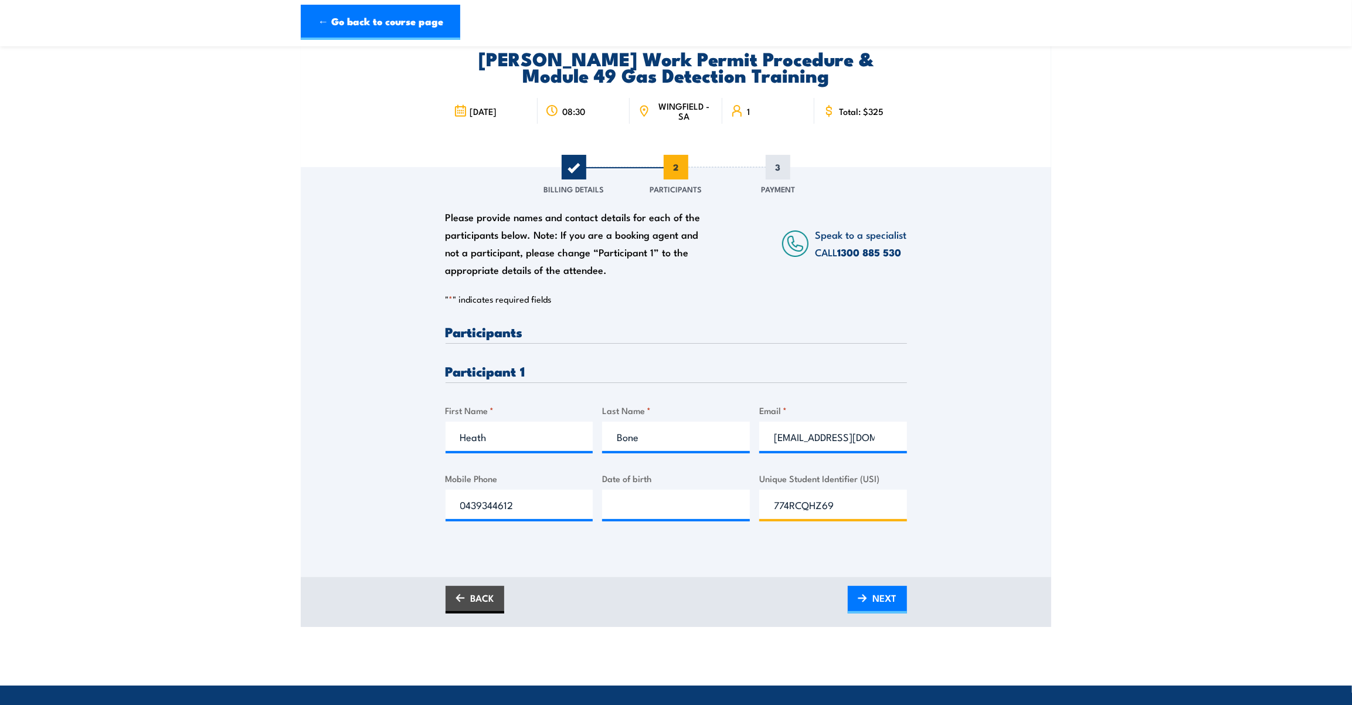
type input "774RCQHZ69"
click at [644, 499] on input "__/__/____" at bounding box center [676, 503] width 148 height 29
paste input "02/09/1984"
type input "02/09/1984"
click at [890, 582] on span "NEXT" at bounding box center [885, 597] width 24 height 31
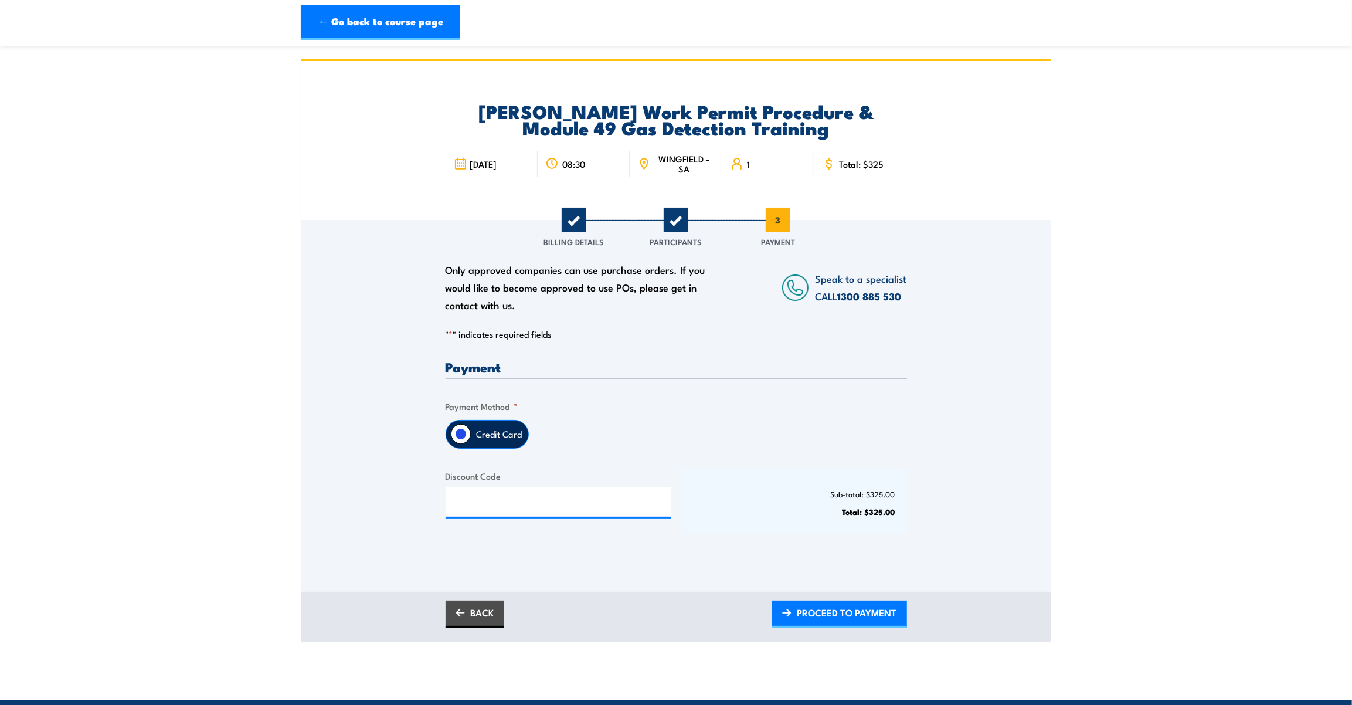
scroll to position [0, 0]
click at [875, 614] on span "PROCEED TO PAYMENT" at bounding box center [847, 612] width 100 height 31
